Goal: Task Accomplishment & Management: Manage account settings

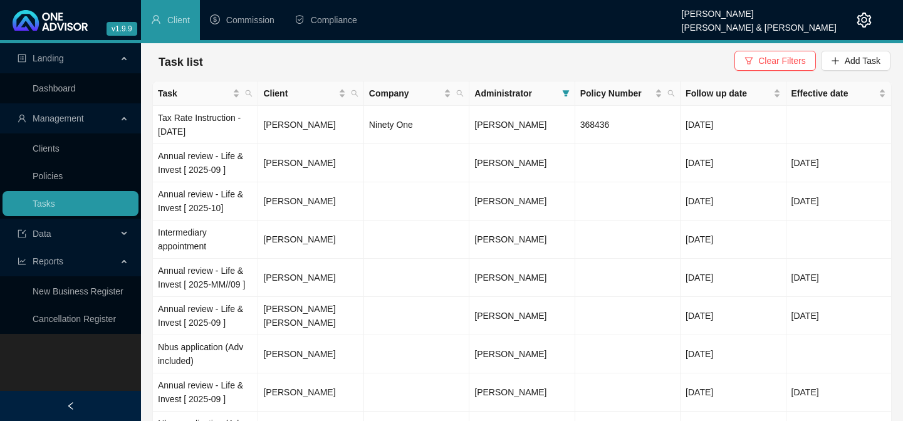
scroll to position [627, 0]
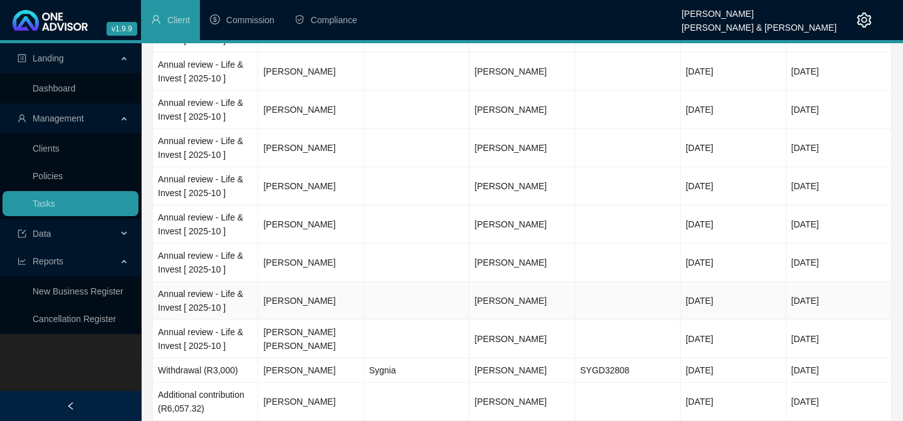
click at [304, 300] on td "[PERSON_NAME]" at bounding box center [310, 301] width 105 height 38
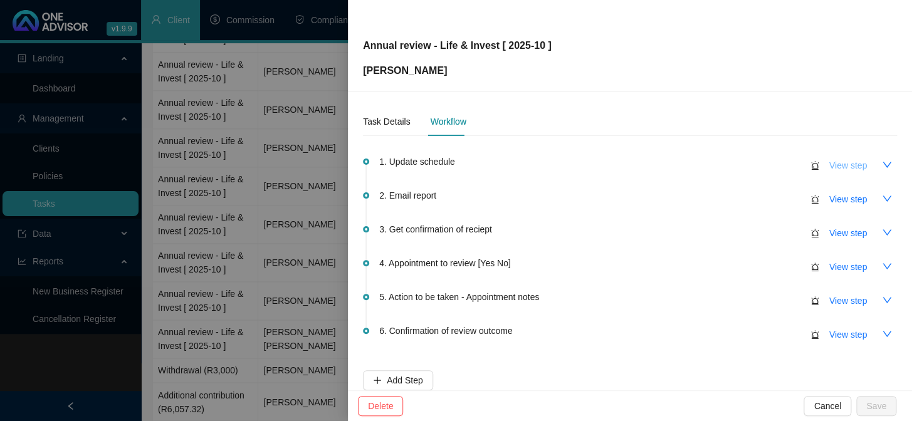
click at [857, 164] on span "View step" at bounding box center [848, 166] width 38 height 14
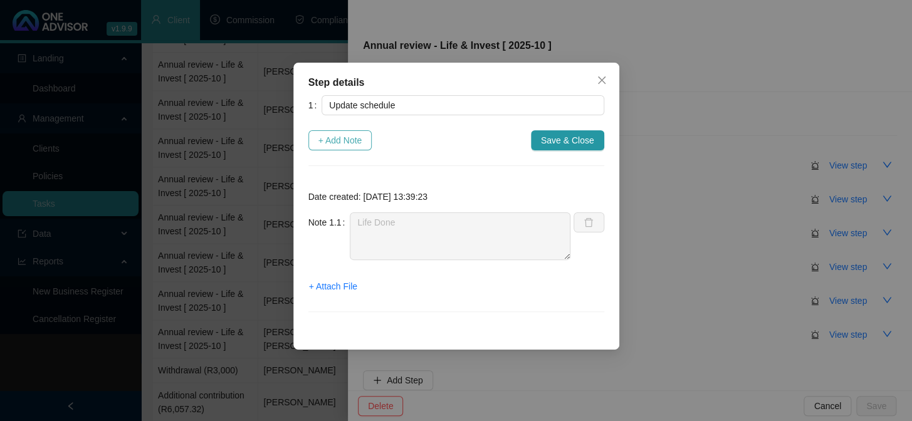
click at [350, 141] on span "+ Add Note" at bounding box center [340, 140] width 44 height 14
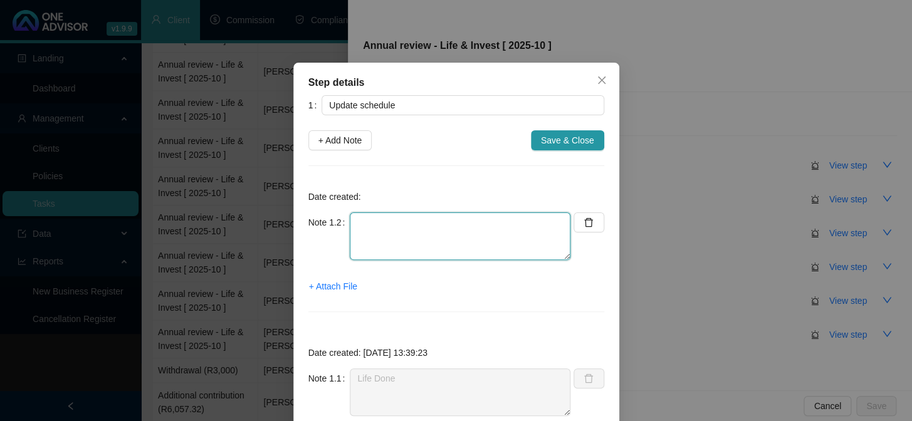
click at [449, 228] on textarea at bounding box center [460, 236] width 221 height 48
type textarea "Invest Done MedAid Done"
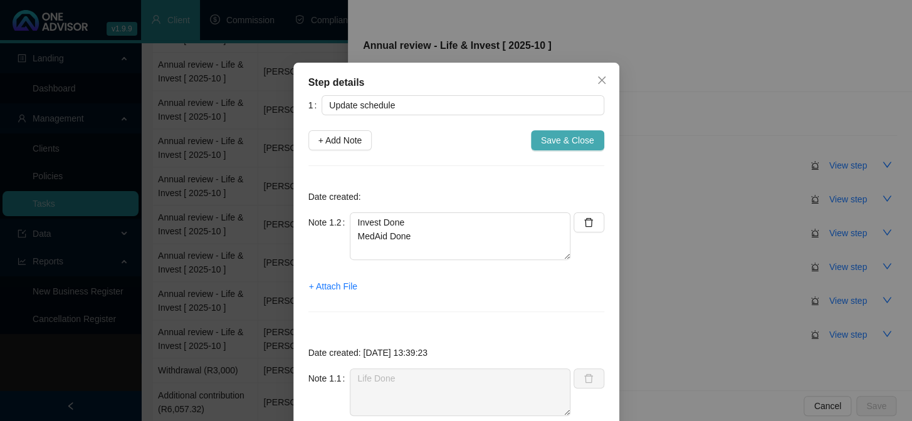
click at [541, 139] on span "Save & Close" at bounding box center [567, 140] width 53 height 14
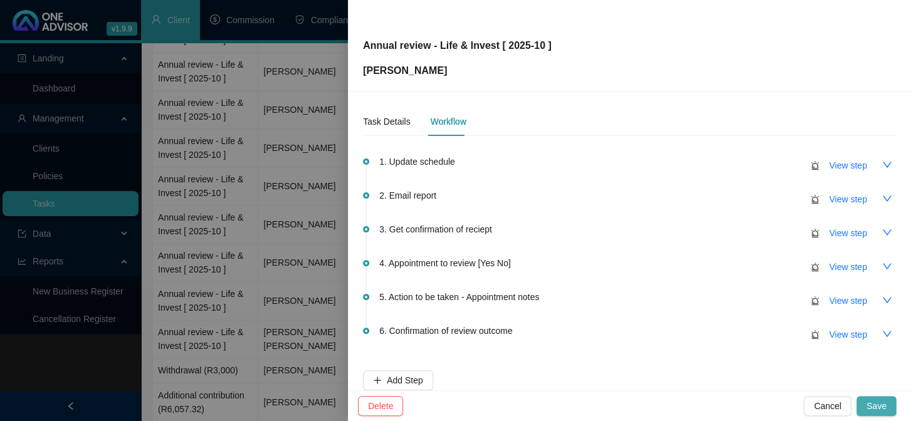
click at [883, 400] on span "Save" at bounding box center [876, 406] width 20 height 14
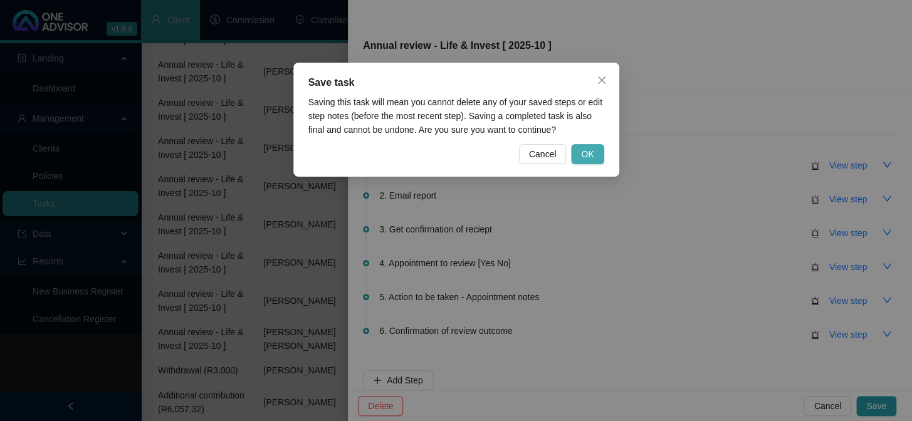
click at [587, 152] on span "OK" at bounding box center [587, 154] width 13 height 14
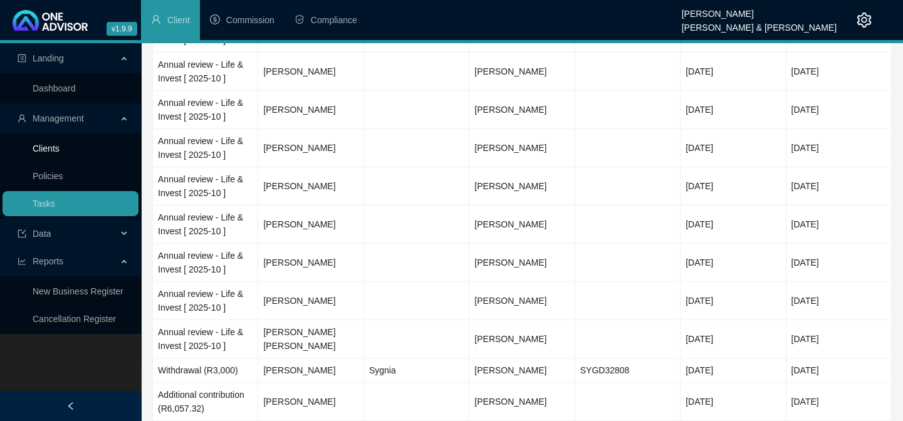
click at [55, 154] on link "Clients" at bounding box center [46, 148] width 27 height 10
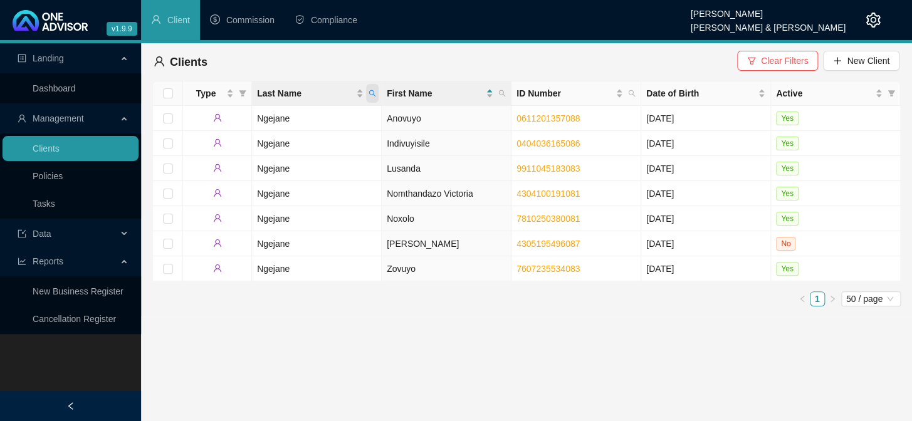
click at [376, 88] on span "Last Name" at bounding box center [372, 93] width 13 height 19
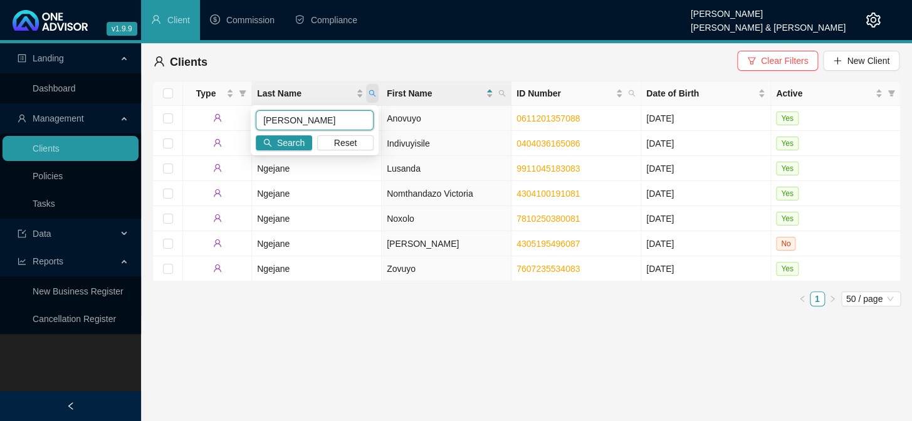
type input "[PERSON_NAME]"
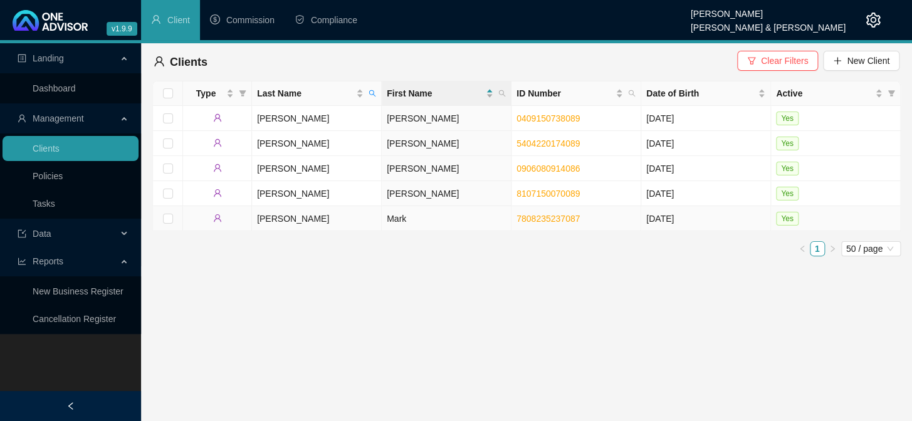
click at [557, 218] on link "7808235237087" at bounding box center [547, 219] width 63 height 10
